Goal: Information Seeking & Learning: Learn about a topic

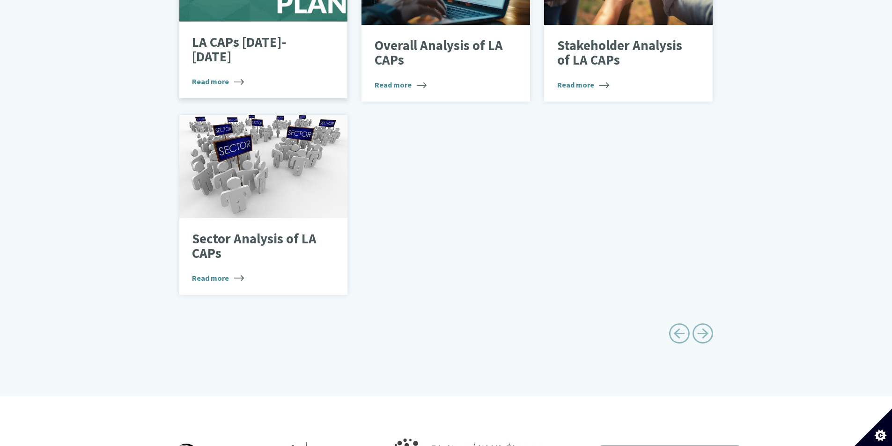
scroll to position [421, 0]
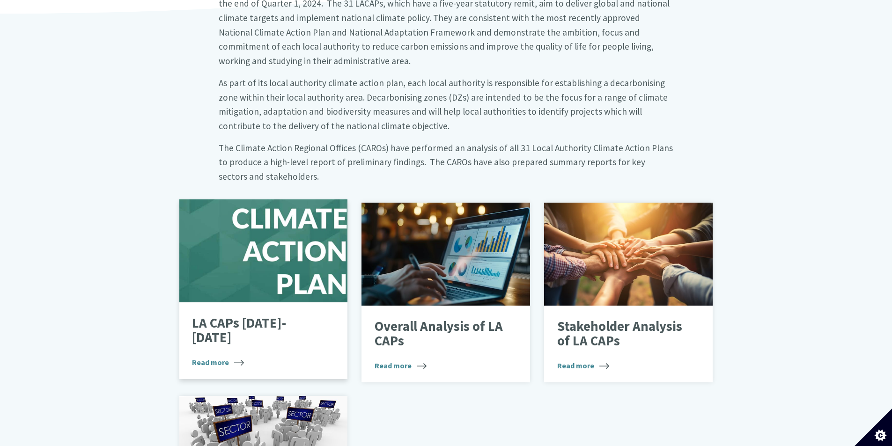
click at [274, 250] on div at bounding box center [263, 250] width 168 height 103
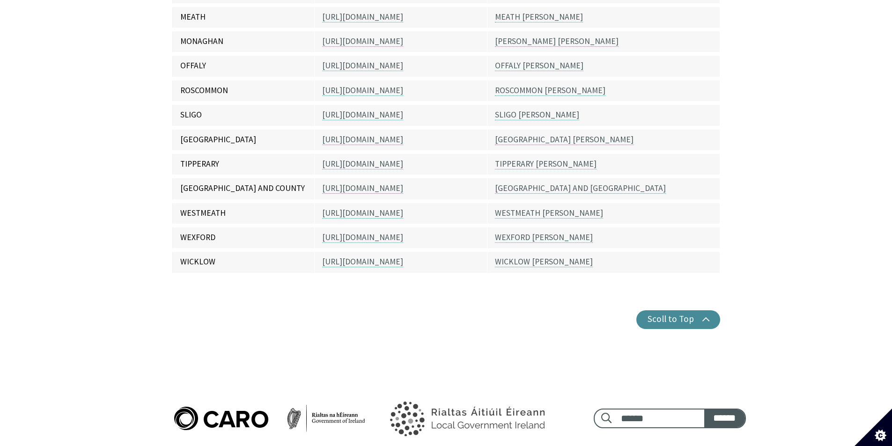
scroll to position [749, 0]
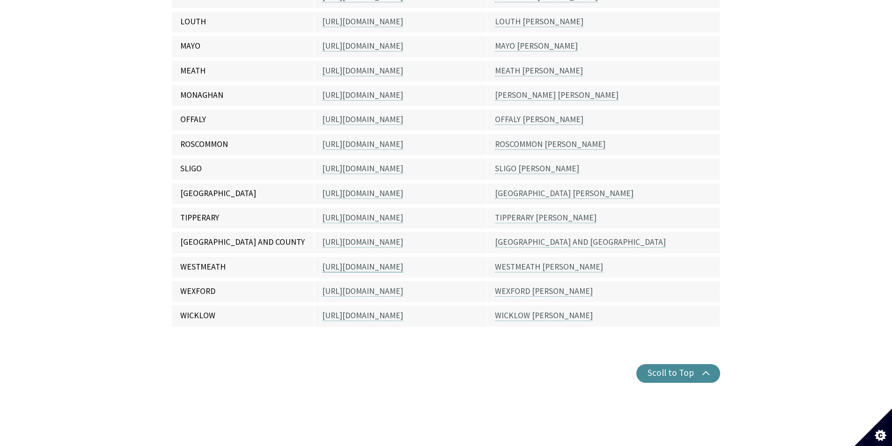
click at [336, 262] on link "[URL][DOMAIN_NAME]" at bounding box center [362, 267] width 81 height 11
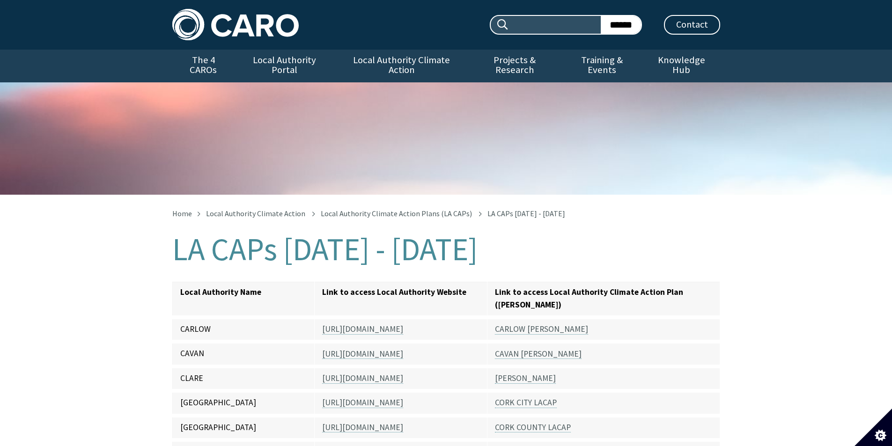
scroll to position [749, 0]
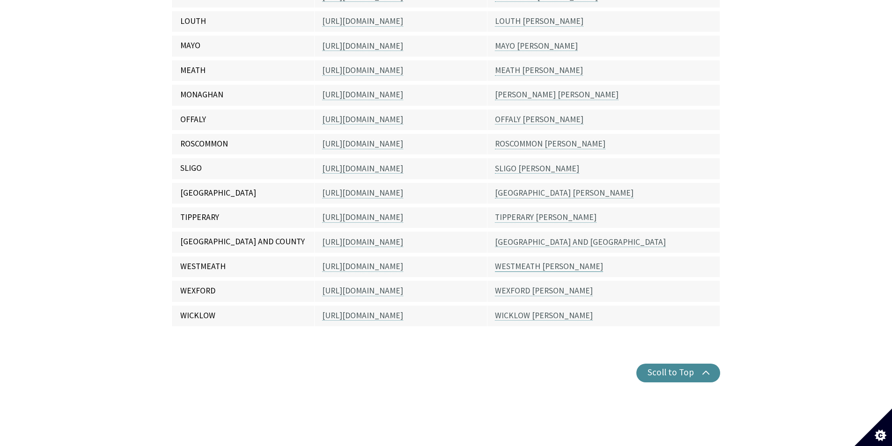
click at [519, 261] on link "WESTMEATH LACAP" at bounding box center [549, 266] width 108 height 11
